Goal: Transaction & Acquisition: Purchase product/service

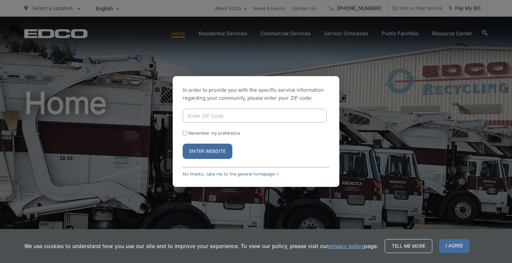
click at [190, 117] on input "Enter ZIP Code" at bounding box center [255, 116] width 144 height 14
type input "92059"
click at [184, 135] on input "Remember my preference" at bounding box center [185, 133] width 4 height 4
checkbox input "true"
click at [226, 153] on button "Enter Website" at bounding box center [208, 151] width 50 height 15
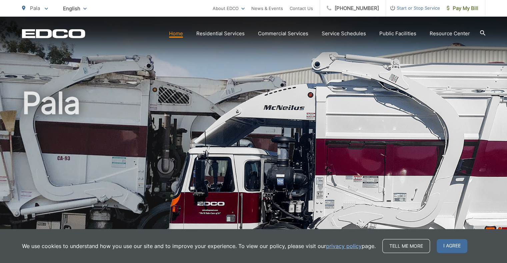
click at [284, 122] on h1 "Pala" at bounding box center [253, 192] width 463 height 211
click at [467, 7] on span "Pay My Bill" at bounding box center [462, 8] width 32 height 8
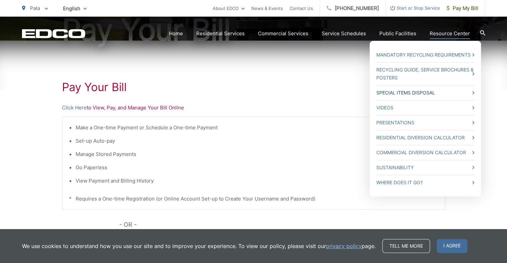
scroll to position [93, 0]
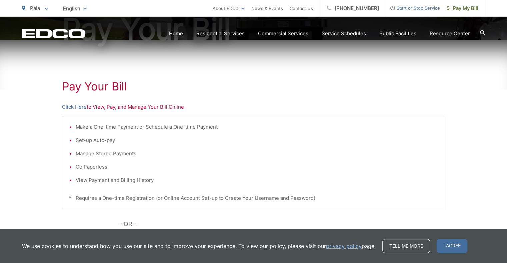
click at [97, 125] on li "Make a One-time Payment or Schedule a One-time Payment" at bounding box center [257, 127] width 362 height 8
click at [91, 94] on div "Pay Your Bill Click Here to View, Pay, and Manage Your Bill Online Make a One-t…" at bounding box center [253, 189] width 383 height 299
click at [82, 106] on link "Click Here" at bounding box center [74, 107] width 25 height 8
